Goal: Transaction & Acquisition: Purchase product/service

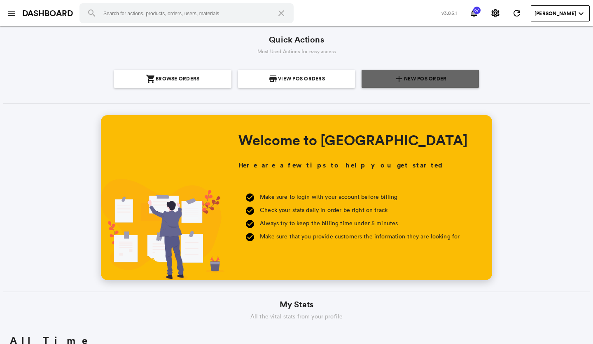
scroll to position [148, 283]
click at [412, 75] on span "New POS Order" at bounding box center [425, 79] width 42 height 18
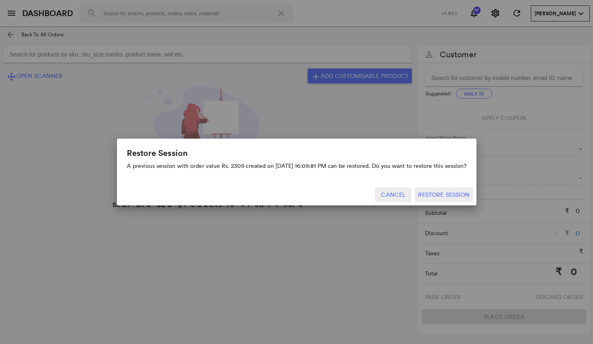
click at [400, 193] on button "Cancel" at bounding box center [393, 194] width 36 height 15
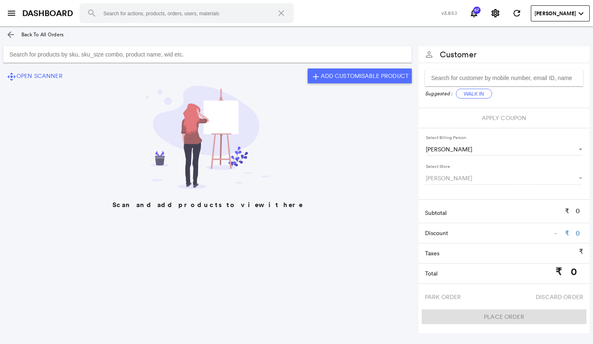
click at [40, 54] on input "Search for products by sku, sku_size combo, product name, wid etc." at bounding box center [207, 54] width 409 height 16
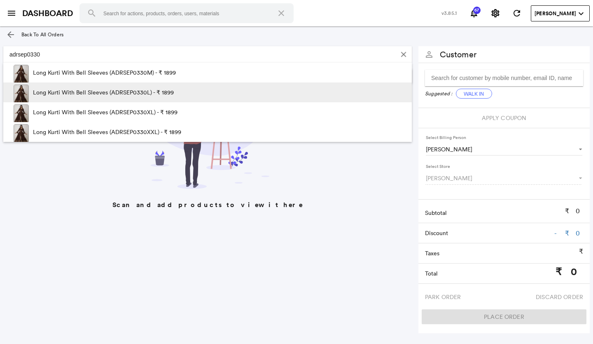
type input "adrsep0330"
click at [144, 91] on p "Long Kurti With Bell Sleeves (ADRSEP0330L) - ₹ 1899" at bounding box center [103, 92] width 141 height 20
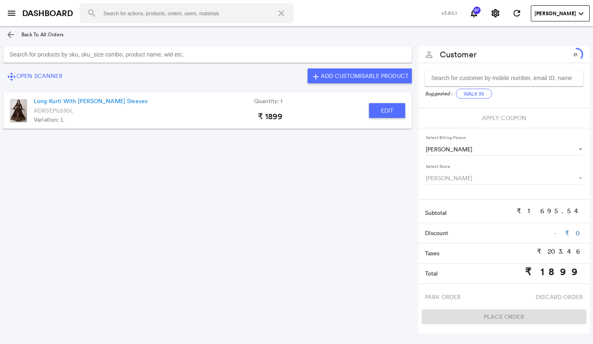
click at [372, 112] on button "Edit" at bounding box center [387, 110] width 36 height 15
type input "Long Kurti With [PERSON_NAME] Sleeves"
type input "1"
type input "0"
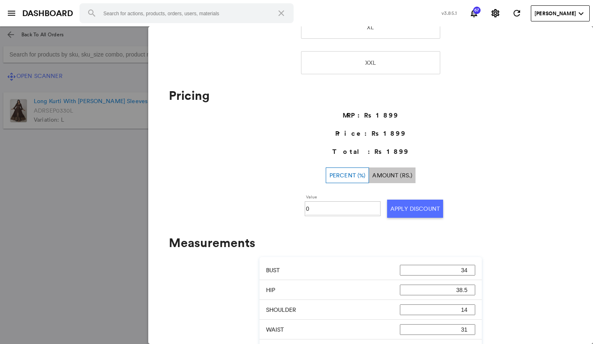
scroll to position [288, 0]
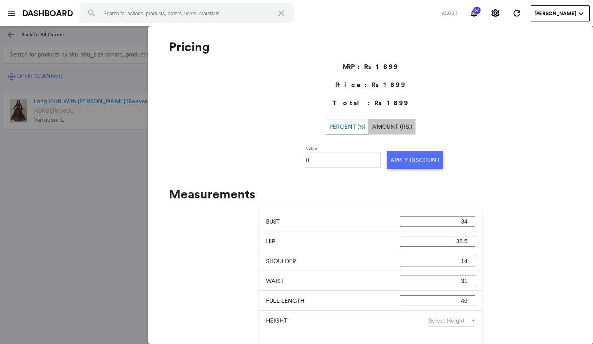
drag, startPoint x: 312, startPoint y: 158, endPoint x: 314, endPoint y: 173, distance: 14.9
click at [313, 164] on input "0" at bounding box center [342, 160] width 73 height 12
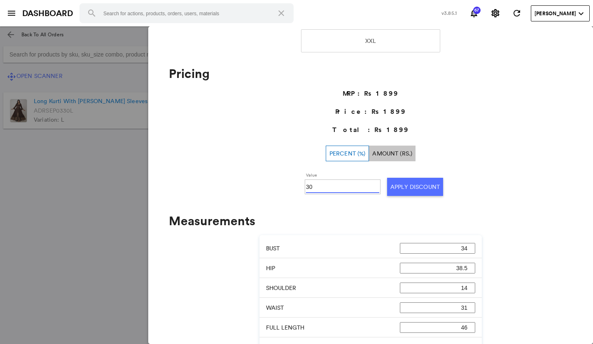
scroll to position [247, 0]
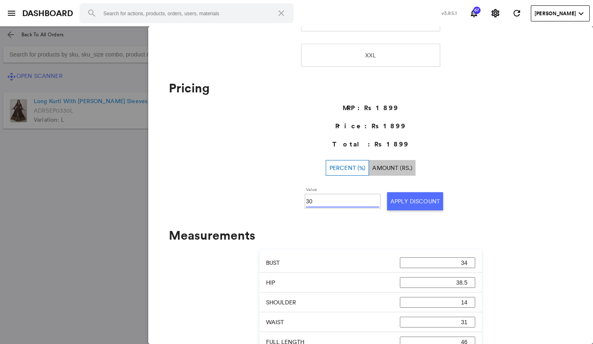
type input "30"
click at [409, 201] on button "Apply Discount" at bounding box center [415, 201] width 56 height 18
click at [109, 196] on md-backdrop at bounding box center [296, 184] width 593 height 317
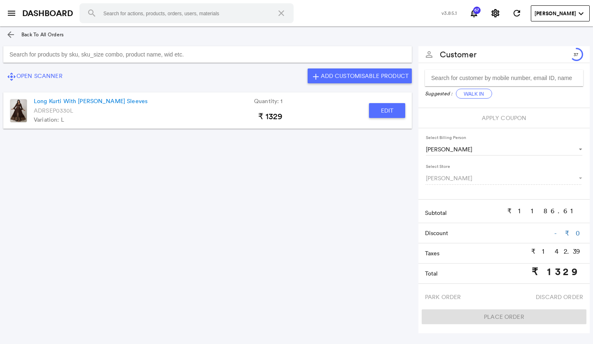
click at [21, 54] on input "Search for products by sku, sku_size combo, product name, wid etc." at bounding box center [207, 54] width 409 height 16
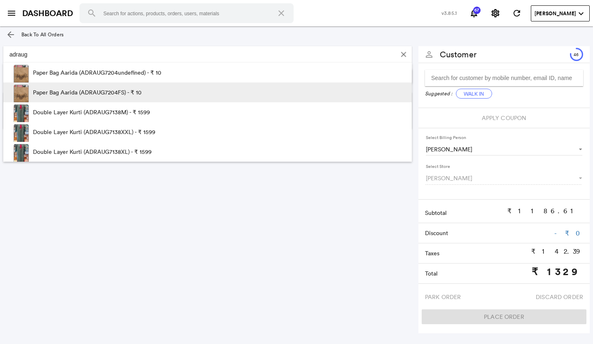
type input "adraug"
click at [77, 89] on p "Paper Bag Aarida (ADRAUG7204FS) - ₹ 10" at bounding box center [87, 92] width 109 height 20
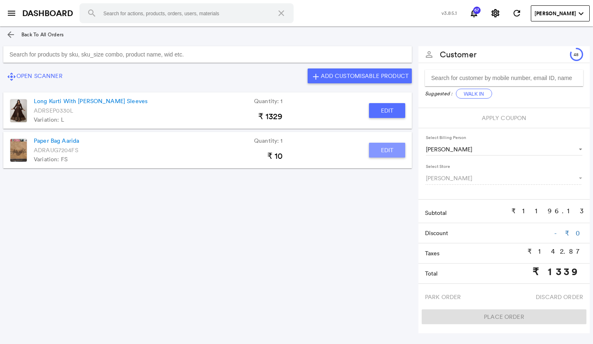
click at [384, 146] on button "Edit" at bounding box center [387, 150] width 36 height 15
type input "Paper Bag Aarida"
type input "0"
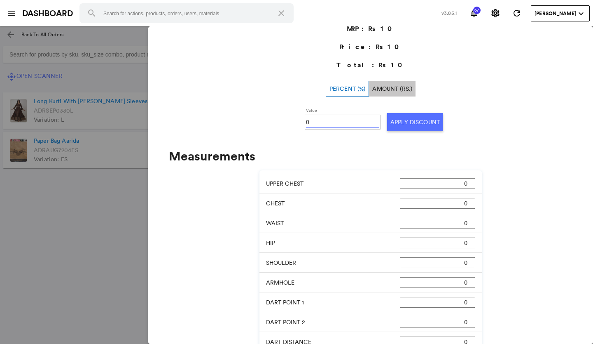
click at [314, 121] on input "0" at bounding box center [342, 122] width 73 height 12
type input "100"
click at [408, 117] on button "Apply Discount" at bounding box center [415, 122] width 56 height 18
click at [91, 214] on md-backdrop at bounding box center [296, 184] width 593 height 317
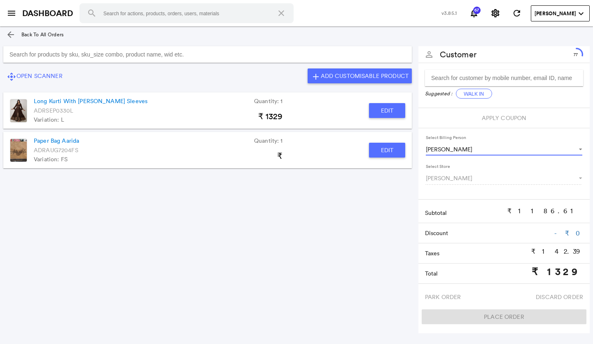
click at [581, 149] on span "Select Billing Person" at bounding box center [577, 149] width 10 height 8
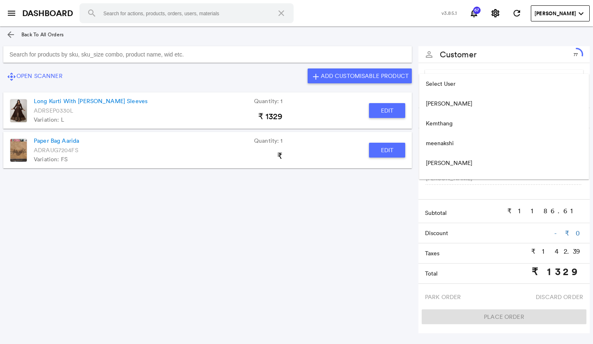
scroll to position [73, 0]
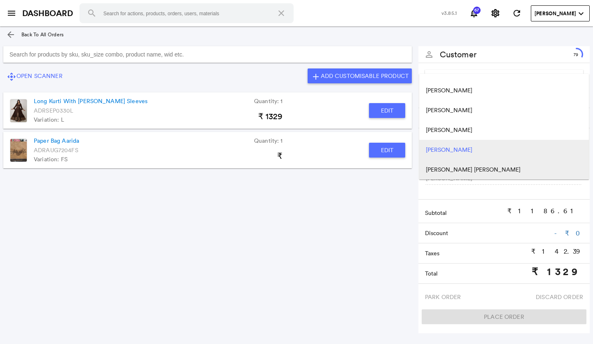
click at [452, 170] on span "[PERSON_NAME] [PERSON_NAME]" at bounding box center [473, 169] width 95 height 8
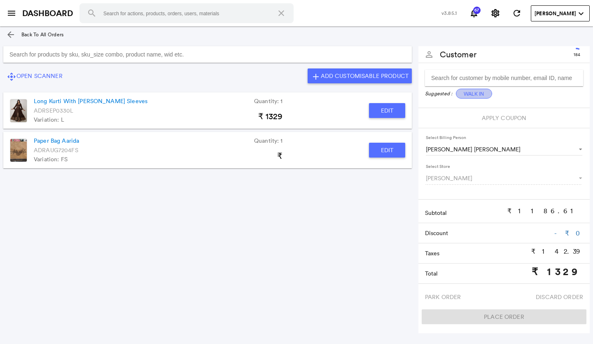
click at [468, 93] on button "Walk In" at bounding box center [474, 94] width 36 height 10
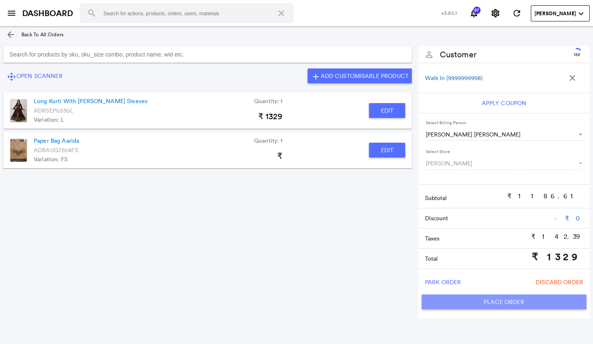
click at [461, 300] on button "Place Order" at bounding box center [504, 301] width 165 height 15
type input "1329"
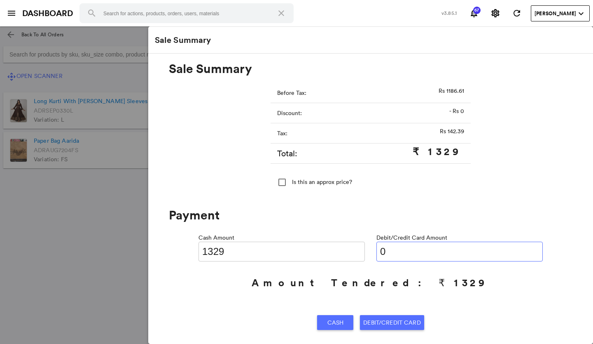
click at [414, 249] on input "0" at bounding box center [460, 251] width 166 height 20
type input "0132"
type input "1197"
type input "01329"
type input "0"
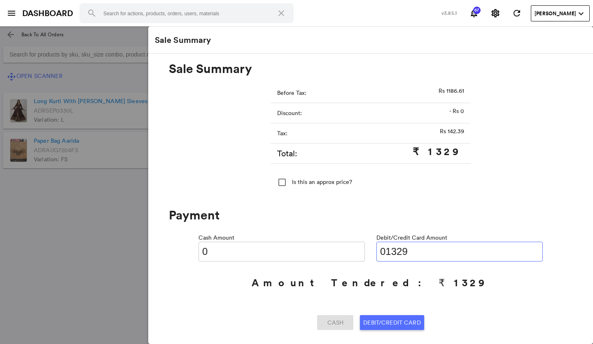
type input "01329"
click at [395, 320] on span "Debit/Credit Card" at bounding box center [391, 322] width 57 height 15
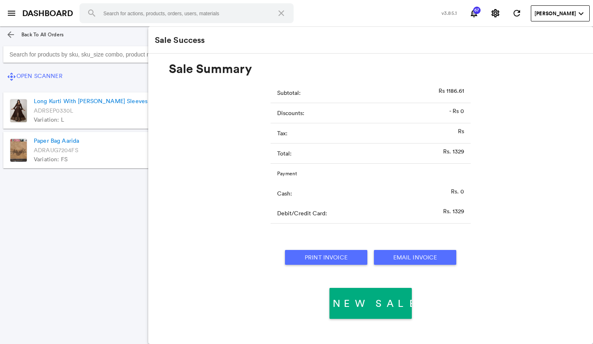
click at [311, 255] on button "Print Invoice" at bounding box center [326, 257] width 82 height 15
click at [5, 33] on link "arrow_back" at bounding box center [10, 34] width 16 height 16
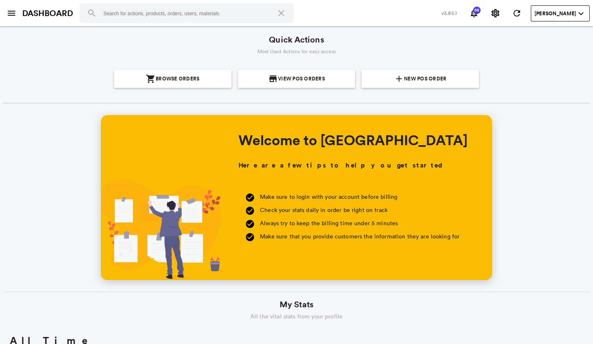
scroll to position [148, 283]
click at [412, 80] on span "New POS Order" at bounding box center [425, 79] width 42 height 18
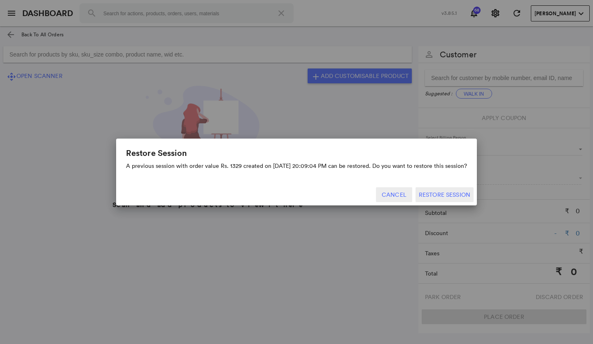
click at [392, 192] on button "Cancel" at bounding box center [394, 194] width 36 height 15
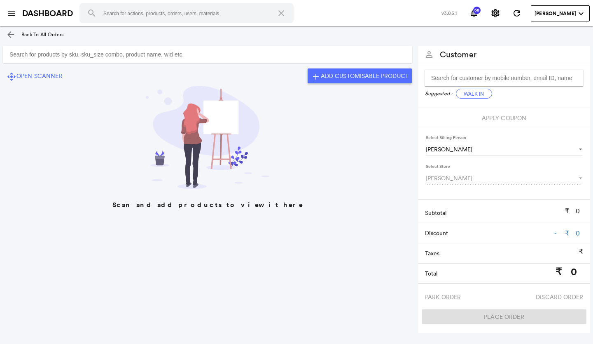
click at [16, 54] on input "Search for products by sku, sku_size combo, product name, wid etc." at bounding box center [207, 54] width 409 height 16
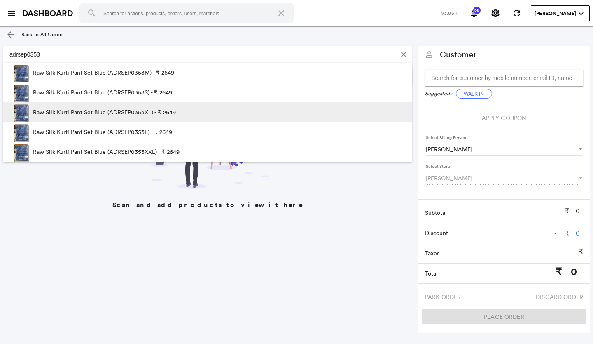
type input "adrsep0353"
click at [147, 113] on p "Raw Silk Kurti Pant Set Blue (ADRSEP0353XL) - ₹ 2649" at bounding box center [104, 112] width 143 height 20
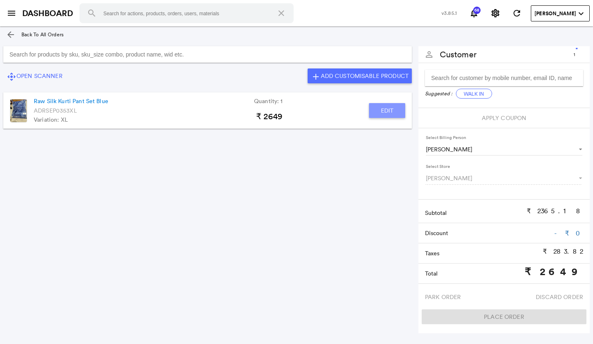
click at [378, 110] on button "Edit" at bounding box center [387, 110] width 36 height 15
type input "Raw Silk Kurti Pant Set Blue"
type input "1"
type input "0"
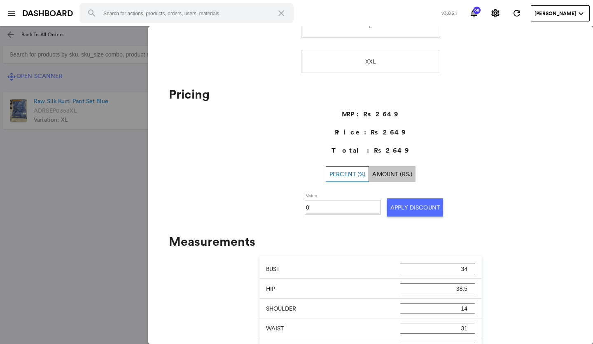
scroll to position [288, 0]
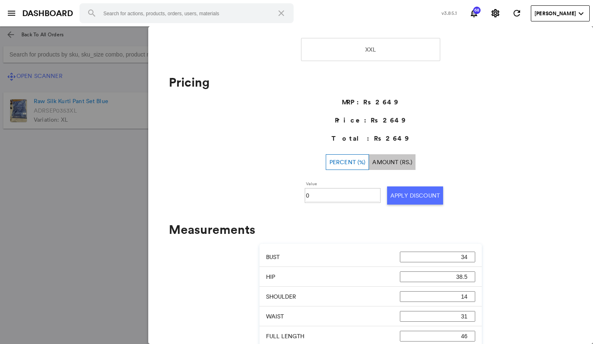
click at [311, 194] on input "0" at bounding box center [342, 195] width 73 height 12
type input "30"
click at [409, 198] on button "Apply Discount" at bounding box center [415, 195] width 56 height 18
click at [58, 192] on md-backdrop at bounding box center [296, 184] width 593 height 317
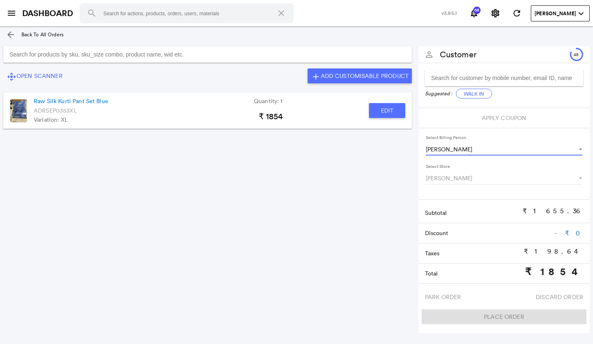
click at [579, 150] on span "Select Billing Person" at bounding box center [577, 149] width 10 height 8
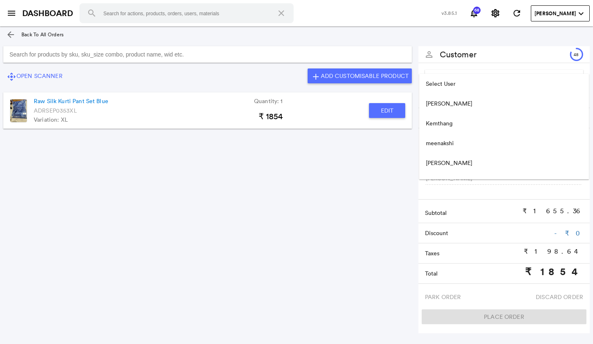
scroll to position [73, 0]
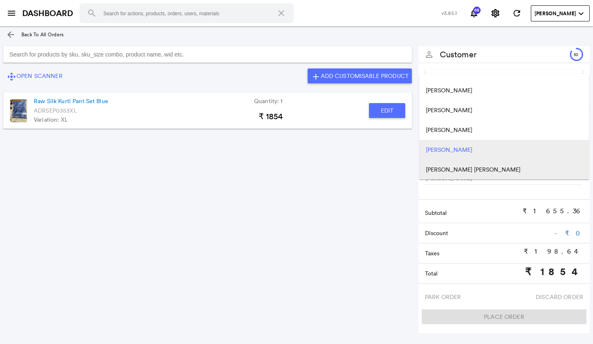
click at [452, 166] on span "[PERSON_NAME] [PERSON_NAME]" at bounding box center [473, 169] width 95 height 8
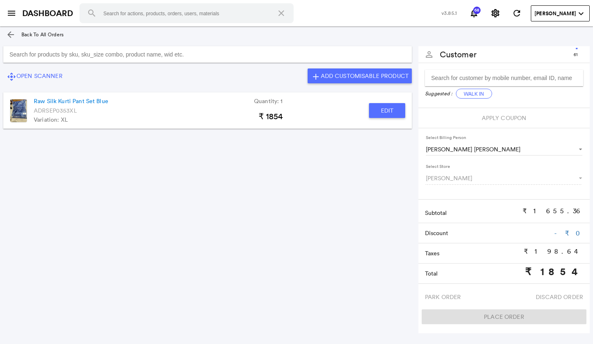
click at [48, 51] on input "Search for products by sku, sku_size combo, product name, wid etc." at bounding box center [207, 54] width 409 height 16
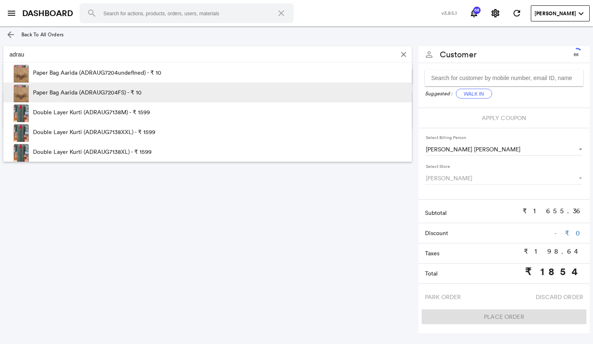
type input "adrau"
click at [98, 92] on p "Paper Bag Aarida (ADRAUG7204FS) - ₹ 10" at bounding box center [87, 92] width 109 height 20
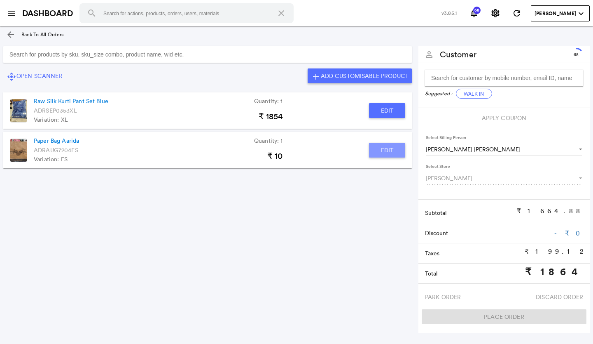
click at [380, 149] on button "Edit" at bounding box center [387, 150] width 36 height 15
type input "Paper Bag Aarida"
type input "0"
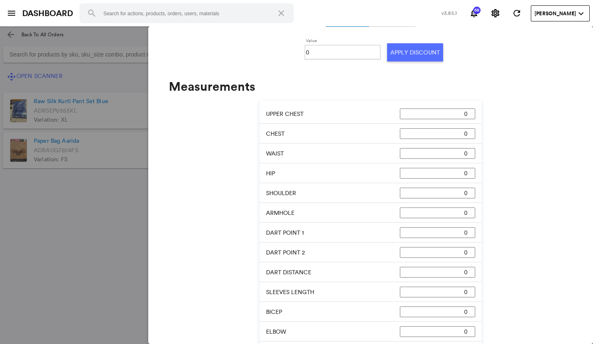
scroll to position [330, 0]
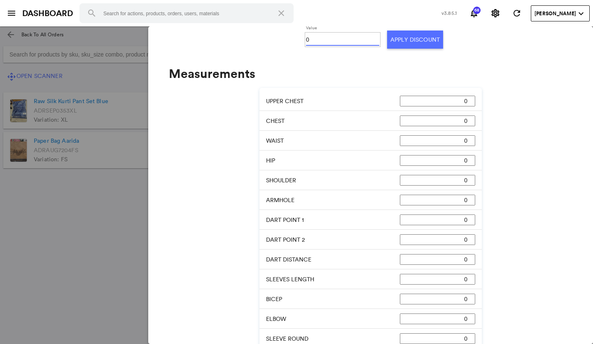
click at [322, 37] on input "0" at bounding box center [342, 39] width 73 height 12
type input "100"
click at [420, 35] on button "Apply Discount" at bounding box center [415, 39] width 56 height 18
click at [61, 206] on md-backdrop at bounding box center [296, 184] width 593 height 317
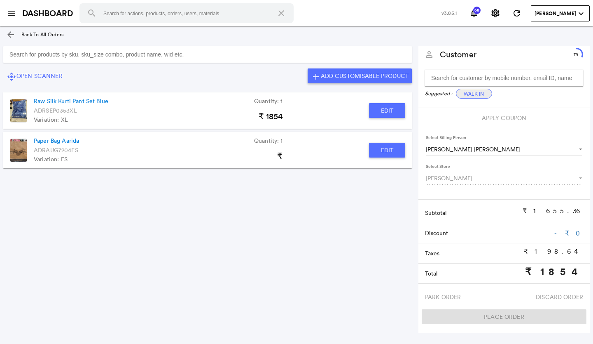
click at [470, 94] on button "Walk In" at bounding box center [474, 94] width 36 height 10
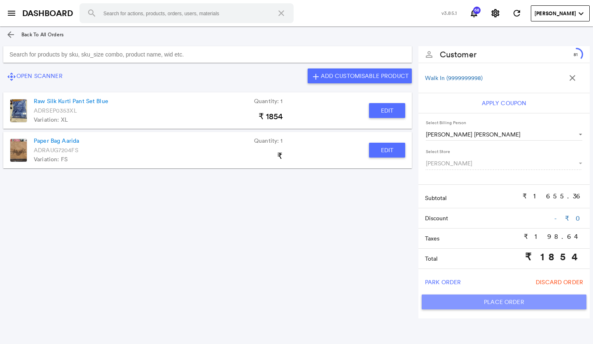
click at [463, 300] on button "Place Order" at bounding box center [504, 301] width 165 height 15
type input "1854"
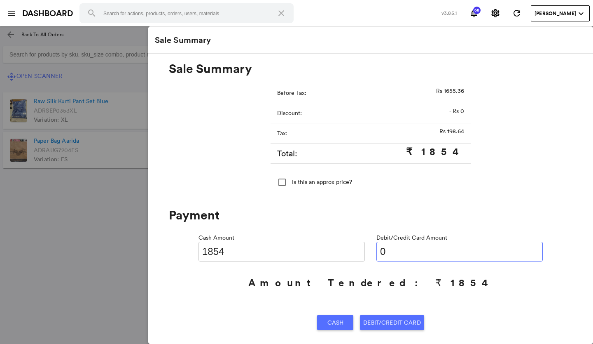
click at [395, 248] on input "0" at bounding box center [460, 251] width 166 height 20
type input "0185"
type input "1669"
type input "01854"
type input "0"
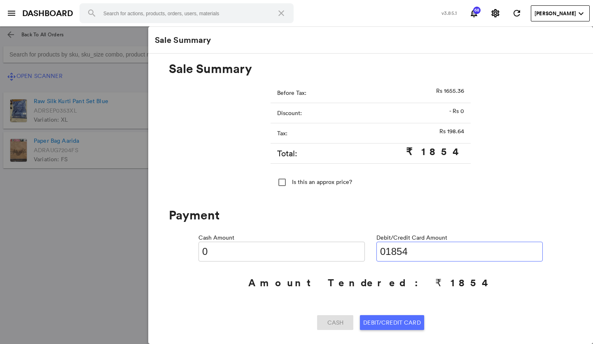
type input "01854"
click at [386, 319] on span "Debit/Credit Card" at bounding box center [391, 322] width 57 height 15
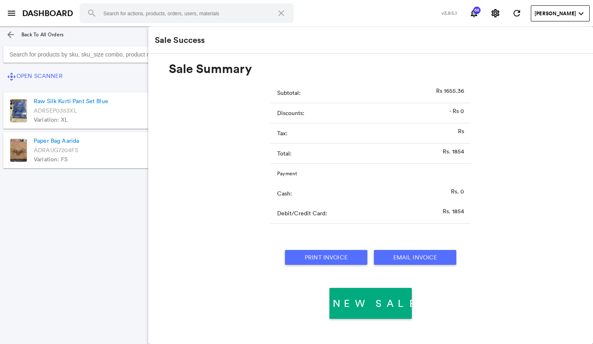
click at [321, 254] on button "Print Invoice" at bounding box center [326, 257] width 82 height 15
click at [7, 32] on md-icon "arrow_back" at bounding box center [11, 35] width 10 height 10
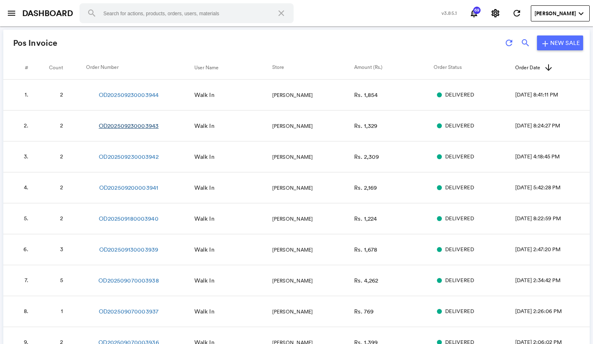
click at [139, 127] on link "OD202509230003943" at bounding box center [129, 126] width 60 height 8
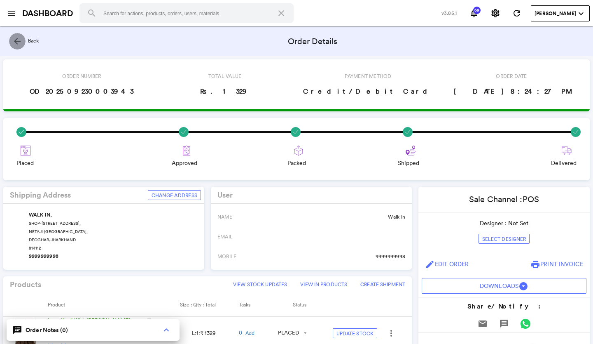
click at [14, 40] on md-icon "arrow_back" at bounding box center [17, 41] width 10 height 10
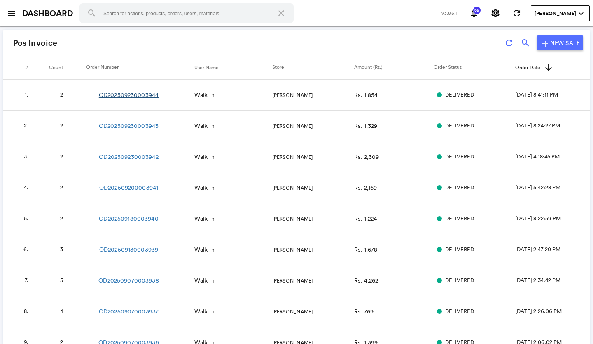
click at [138, 98] on link "OD202509230003944" at bounding box center [129, 95] width 60 height 8
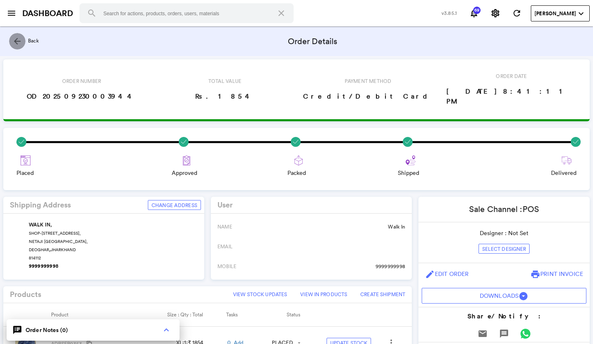
click at [19, 41] on md-icon "arrow_back" at bounding box center [17, 41] width 10 height 10
